Goal: Information Seeking & Learning: Learn about a topic

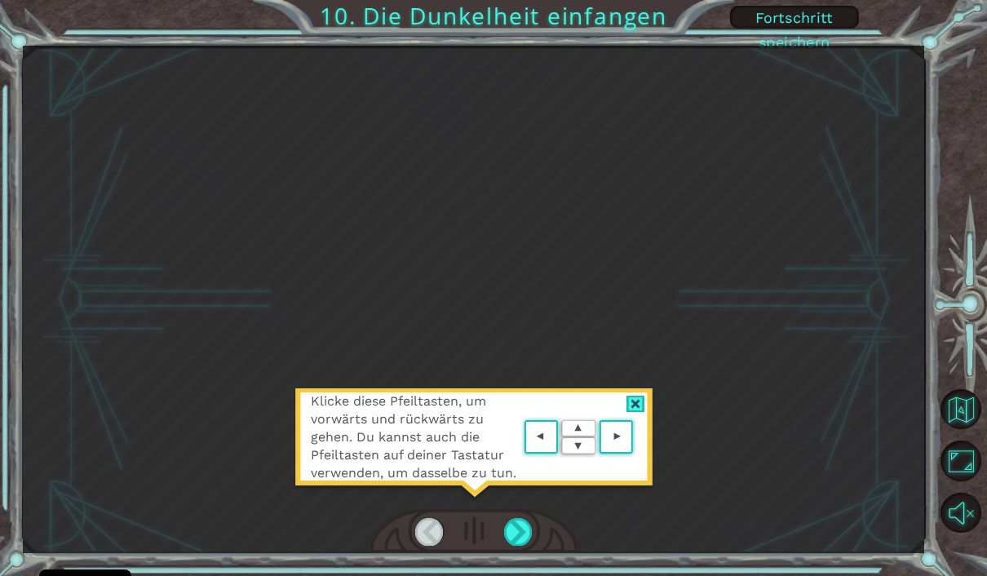
click at [839, 418] on div "Klicke diese Pfeiltasten, um vorwärts und rückwärts zu gehen. Du kannst auch di…" at bounding box center [473, 299] width 901 height 507
click at [640, 402] on div at bounding box center [635, 404] width 19 height 17
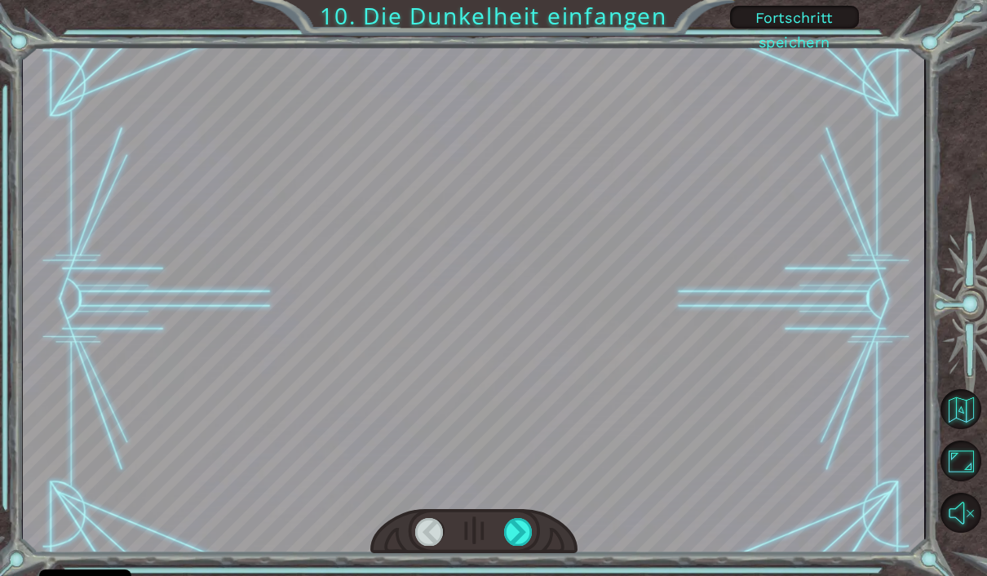
click at [611, 329] on div at bounding box center [473, 299] width 901 height 507
click at [782, 206] on div at bounding box center [473, 299] width 901 height 507
click at [729, 228] on div at bounding box center [473, 299] width 901 height 507
click at [519, 523] on div at bounding box center [518, 532] width 29 height 28
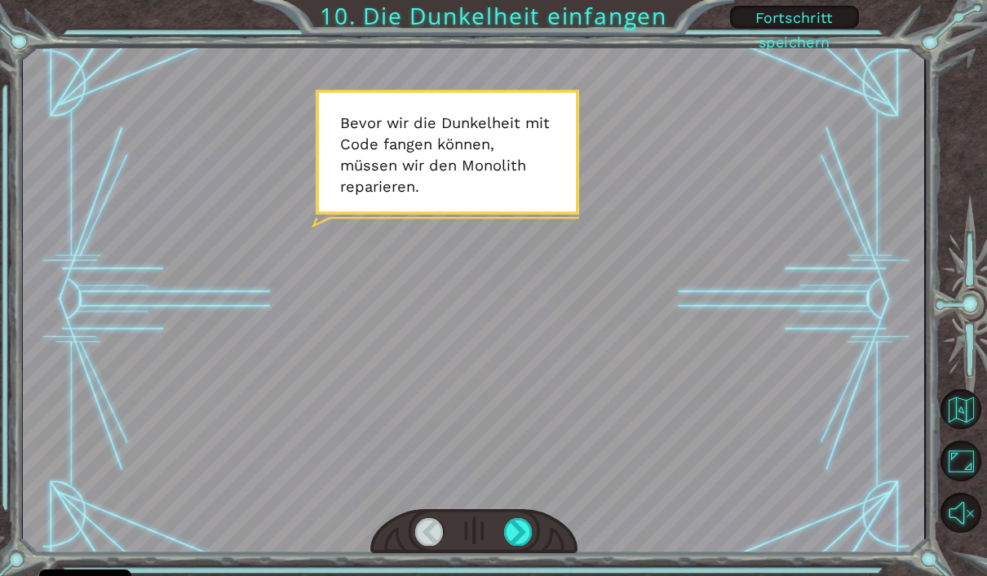
click at [542, 175] on div at bounding box center [473, 299] width 901 height 507
click at [515, 525] on div at bounding box center [518, 532] width 29 height 28
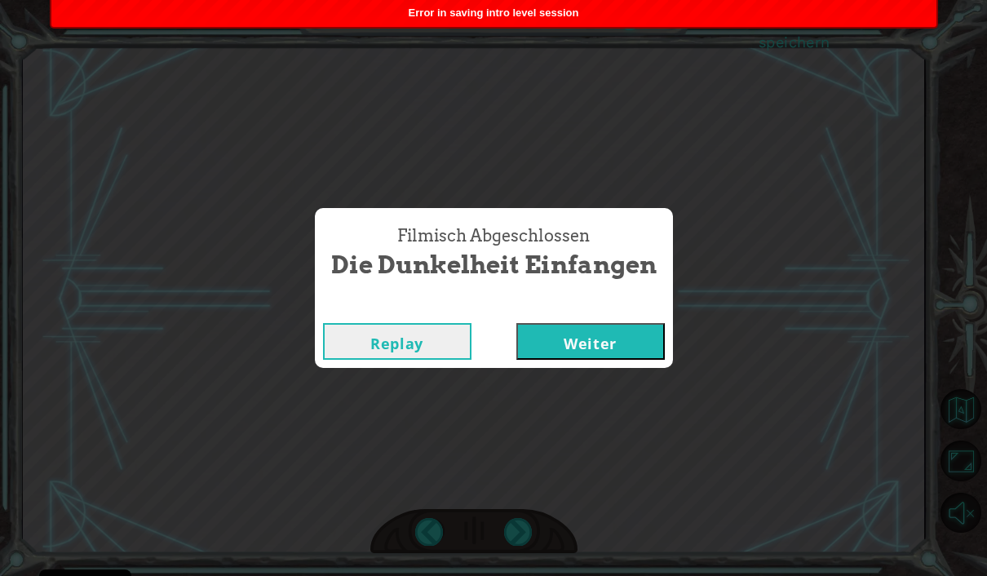
click at [611, 330] on button "Weiter" at bounding box center [590, 341] width 148 height 37
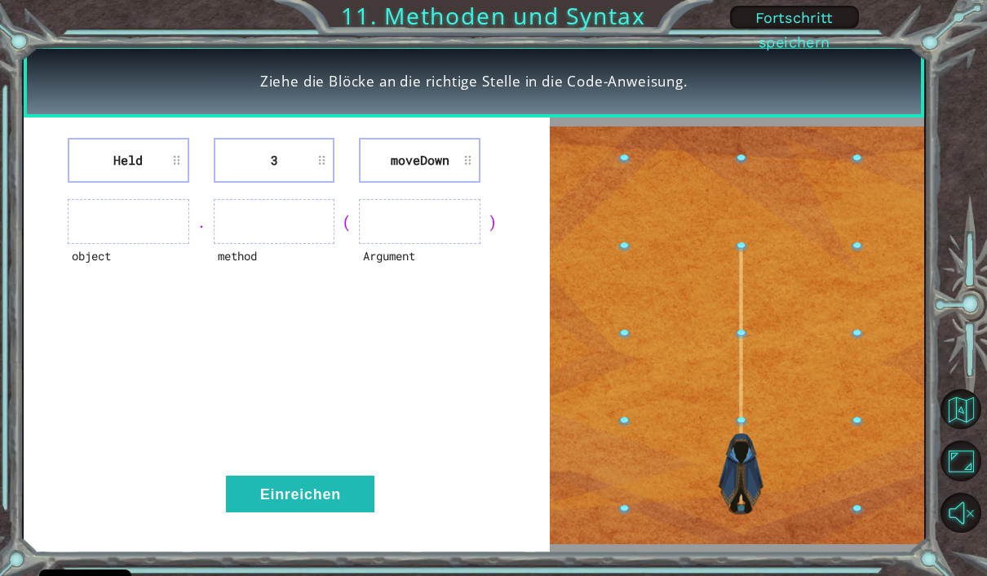
click at [167, 133] on div "Held 3 [GEOGRAPHIC_DATA] object . method ( Argument ) Einreichen" at bounding box center [287, 335] width 526 height 436
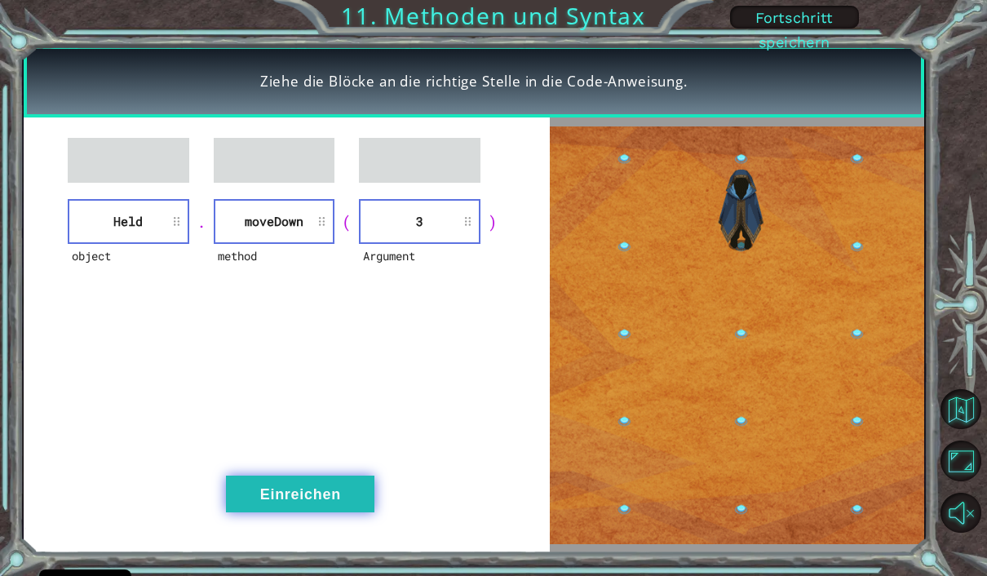
click at [263, 495] on button "Einreichen" at bounding box center [300, 494] width 148 height 37
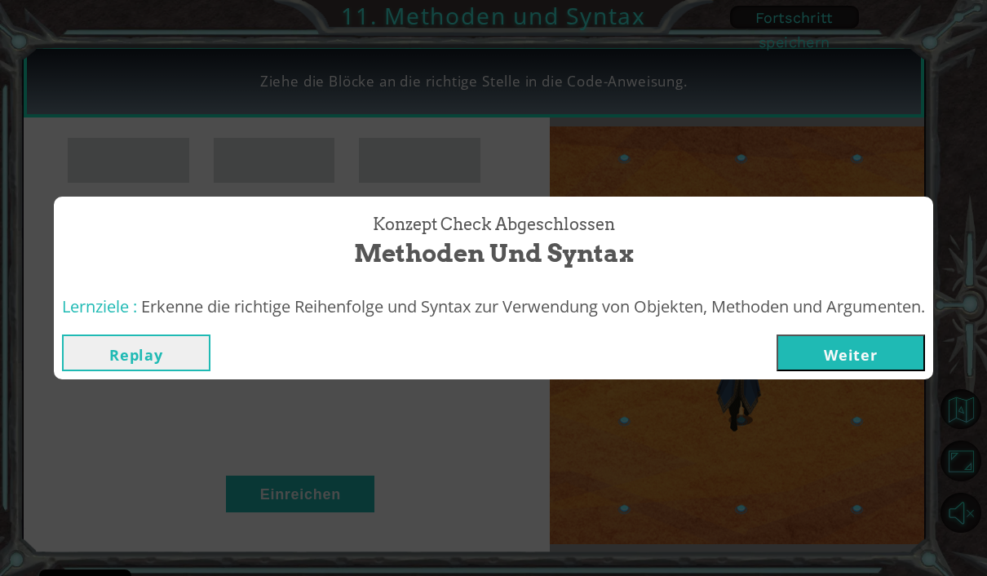
click at [863, 353] on button "Weiter" at bounding box center [851, 352] width 148 height 37
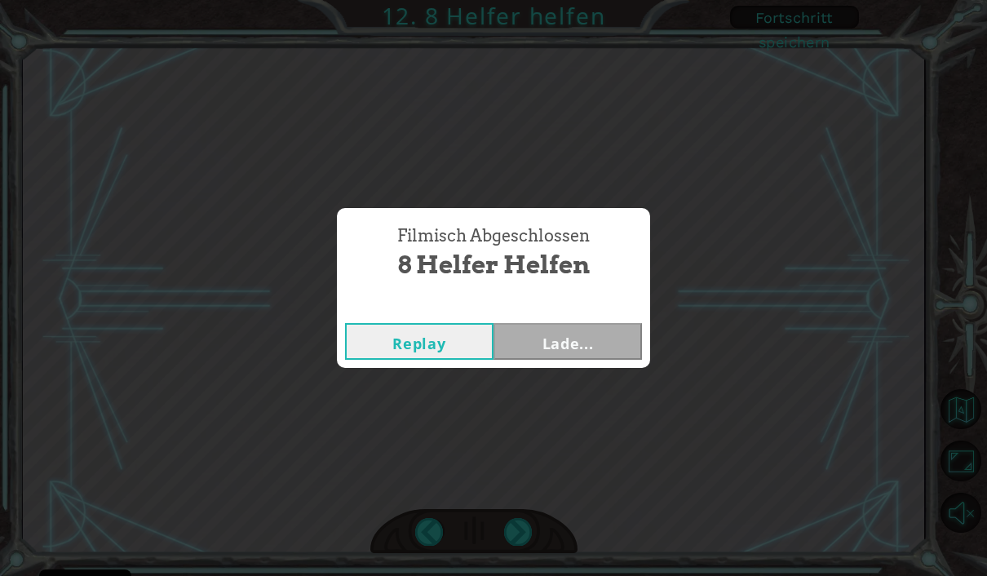
click at [790, 42] on div "Filmisch Abgeschlossen 8 Helfer helfen Replay Lade..." at bounding box center [493, 288] width 987 height 576
